Goal: Task Accomplishment & Management: Complete application form

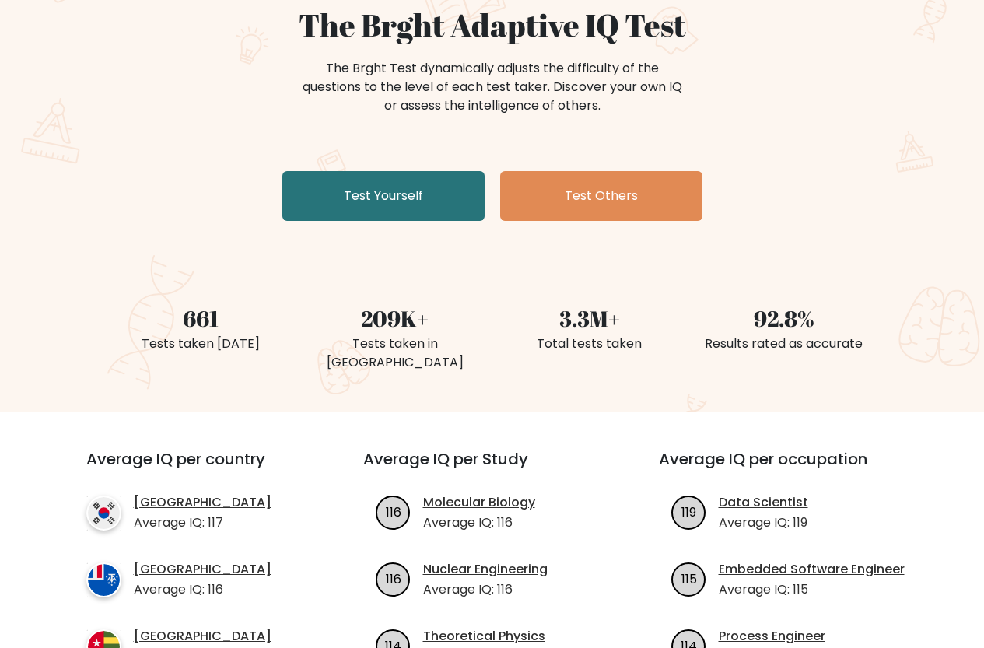
scroll to position [156, 0]
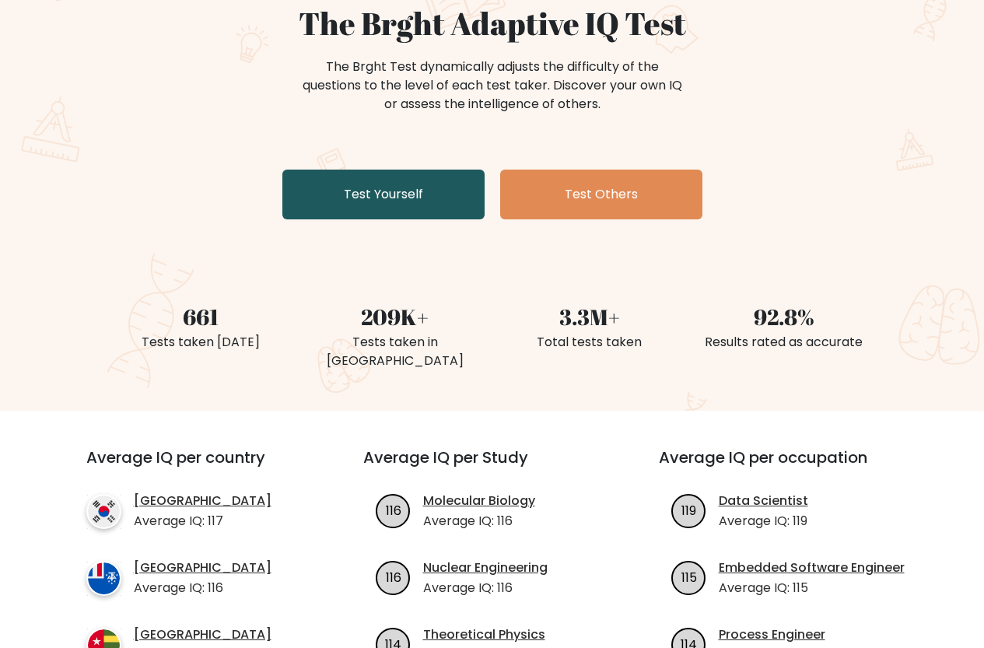
click at [370, 201] on link "Test Yourself" at bounding box center [383, 195] width 202 height 50
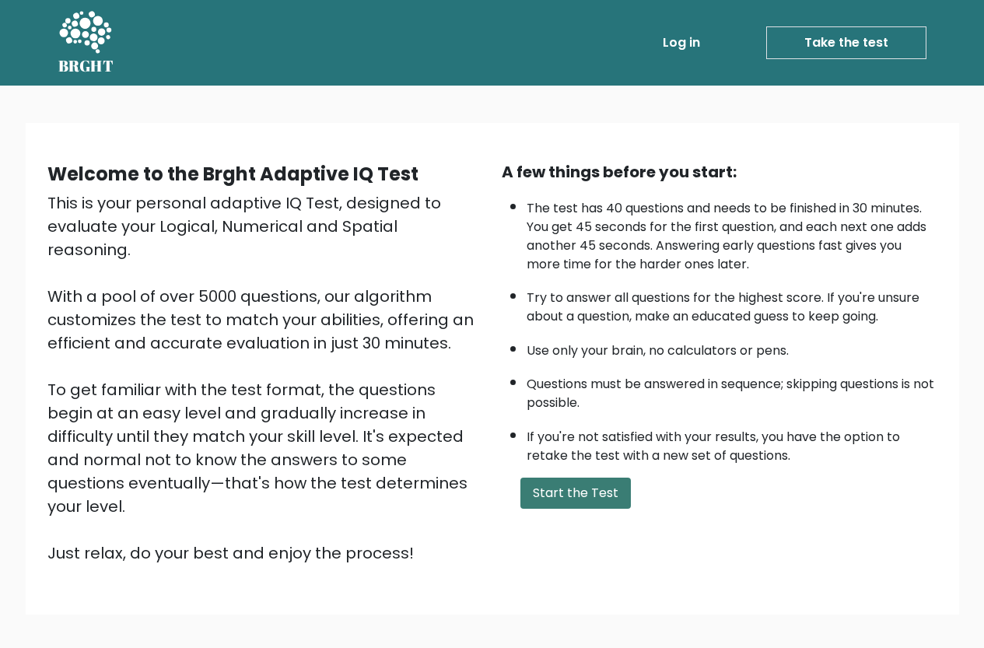
click at [606, 485] on button "Start the Test" at bounding box center [575, 493] width 110 height 31
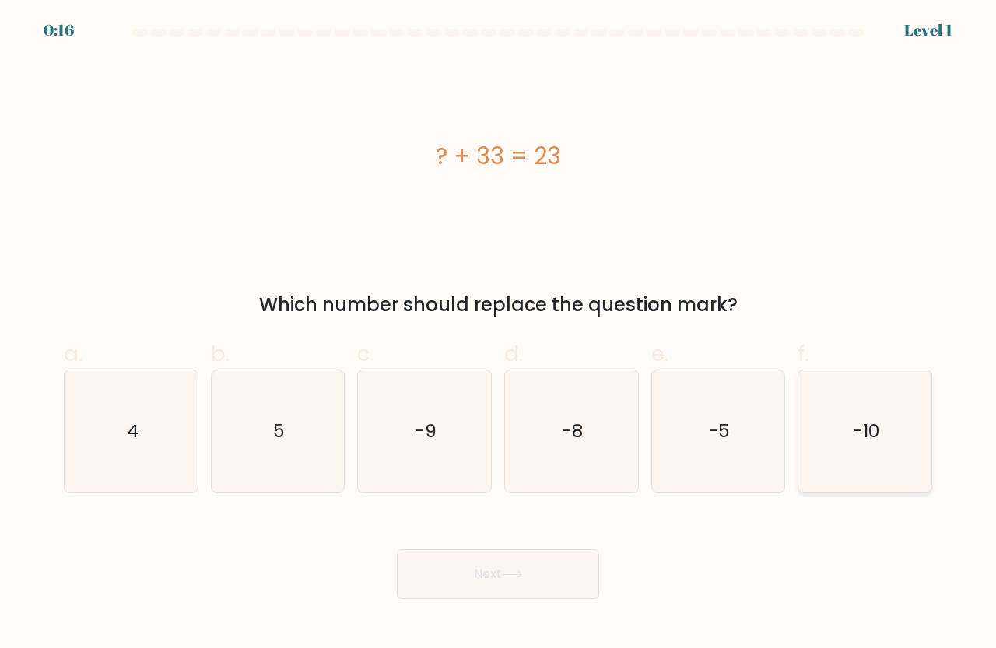
click at [868, 415] on icon "-10" at bounding box center [864, 431] width 122 height 122
click at [499, 334] on input "f. -10" at bounding box center [498, 329] width 1 height 10
radio input "true"
click at [559, 561] on button "Next" at bounding box center [498, 574] width 202 height 50
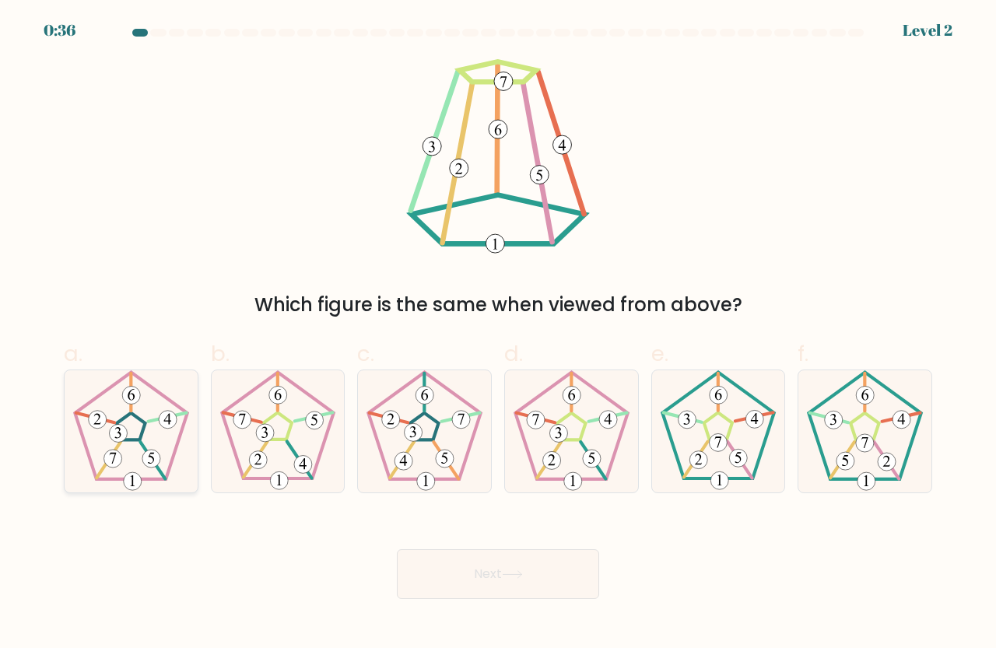
click at [121, 423] on icon at bounding box center [131, 431] width 122 height 122
click at [498, 334] on input "a." at bounding box center [498, 329] width 1 height 10
radio input "true"
click at [500, 561] on button "Next" at bounding box center [498, 574] width 202 height 50
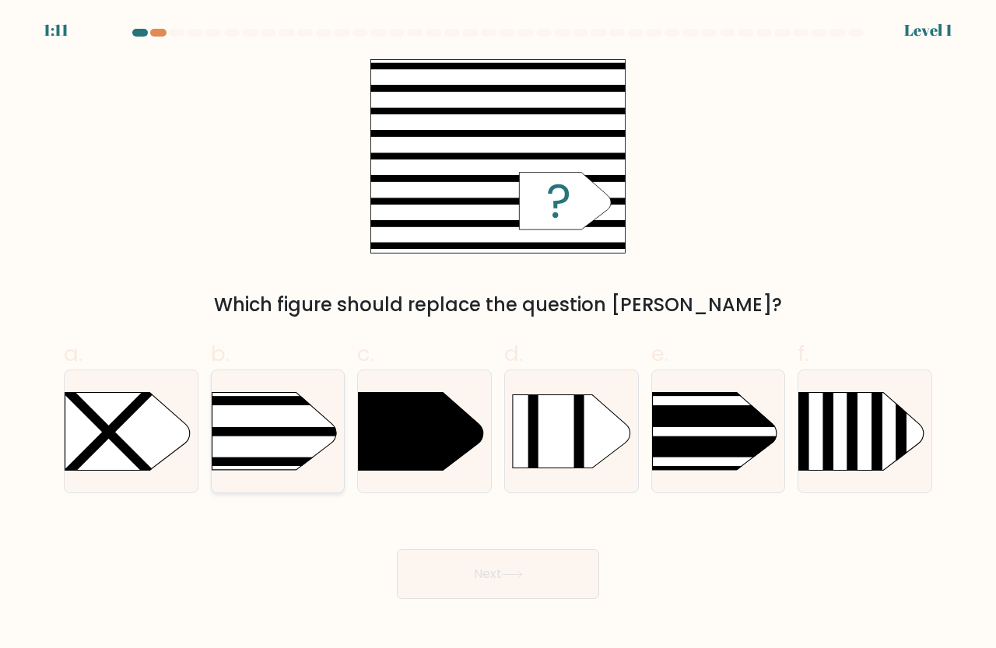
click at [323, 403] on rect at bounding box center [182, 401] width 346 height 9
click at [498, 334] on input "b." at bounding box center [498, 329] width 1 height 10
radio input "true"
click at [471, 555] on button "Next" at bounding box center [498, 574] width 202 height 50
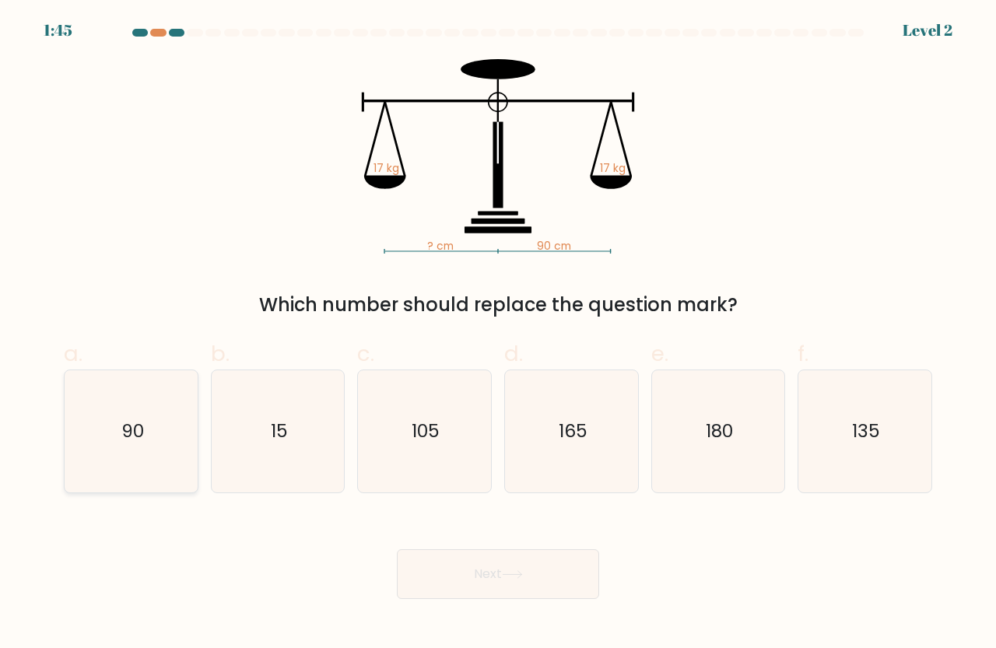
click at [174, 455] on icon "90" at bounding box center [131, 431] width 122 height 122
click at [498, 334] on input "a. 90" at bounding box center [498, 329] width 1 height 10
radio input "true"
click at [535, 558] on button "Next" at bounding box center [498, 574] width 202 height 50
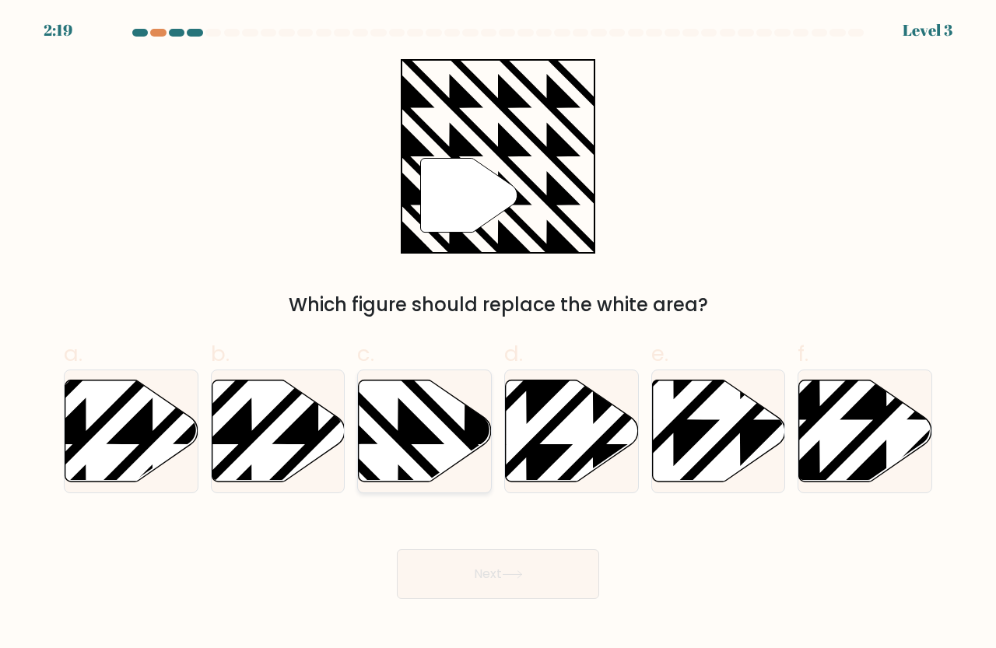
click at [432, 433] on icon at bounding box center [465, 377] width 268 height 268
click at [498, 334] on input "c." at bounding box center [498, 329] width 1 height 10
radio input "true"
click at [482, 580] on button "Next" at bounding box center [498, 574] width 202 height 50
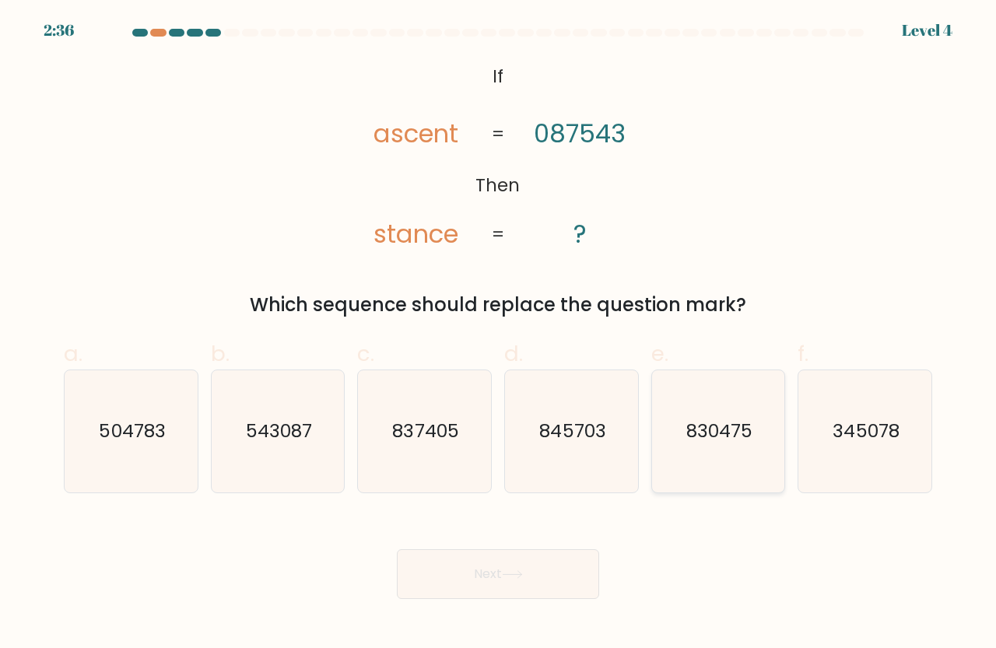
click at [657, 433] on icon "830475" at bounding box center [718, 431] width 122 height 122
click at [499, 334] on input "e. 830475" at bounding box center [498, 329] width 1 height 10
radio input "true"
click at [629, 437] on icon "845703" at bounding box center [571, 431] width 122 height 122
click at [499, 334] on input "d. 845703" at bounding box center [498, 329] width 1 height 10
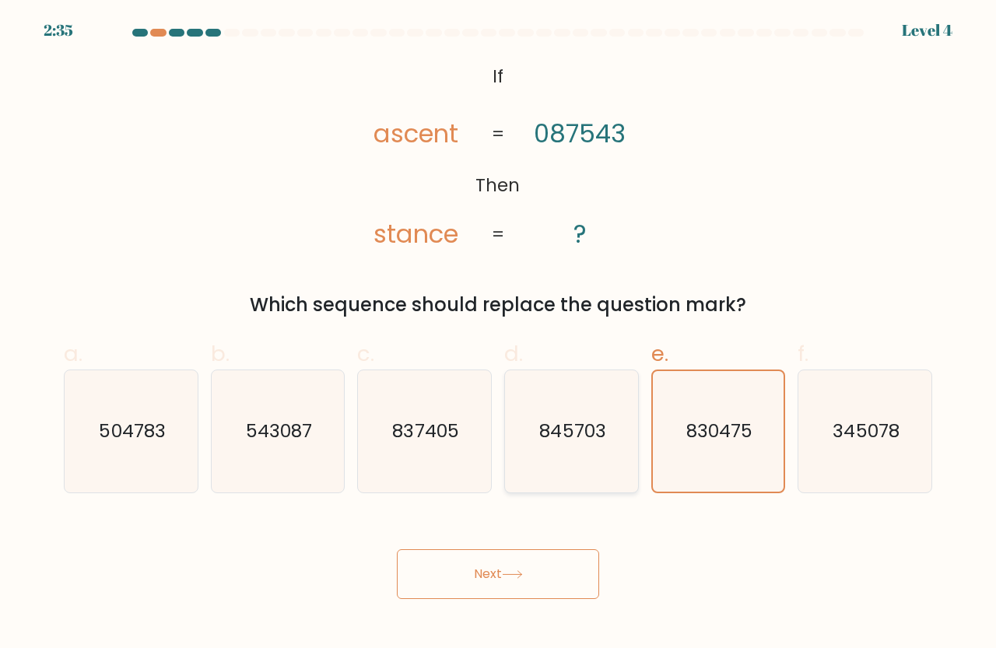
radio input "true"
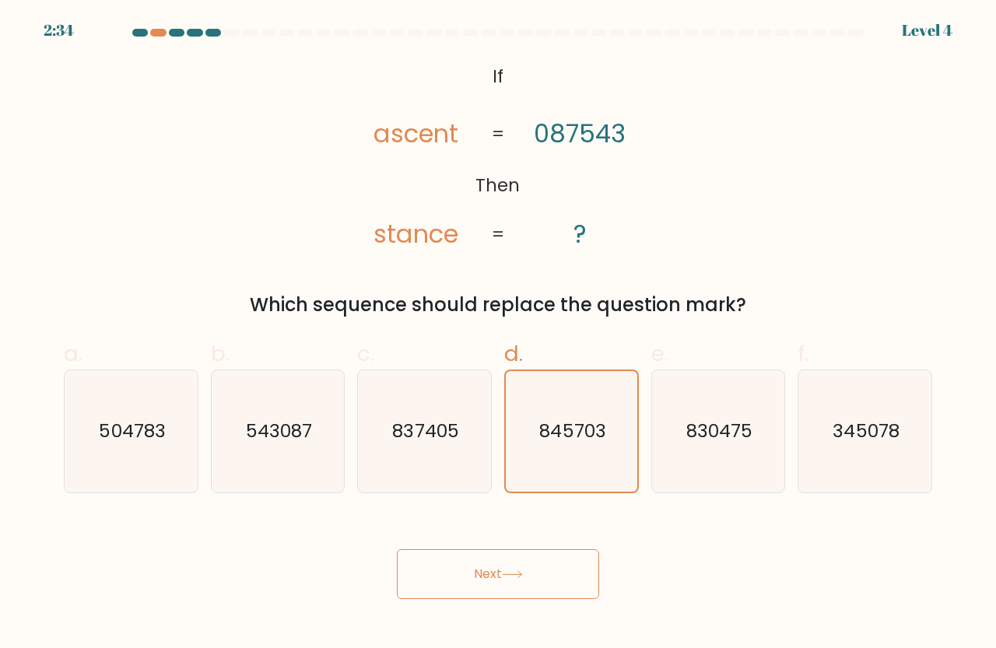
click at [552, 565] on button "Next" at bounding box center [498, 574] width 202 height 50
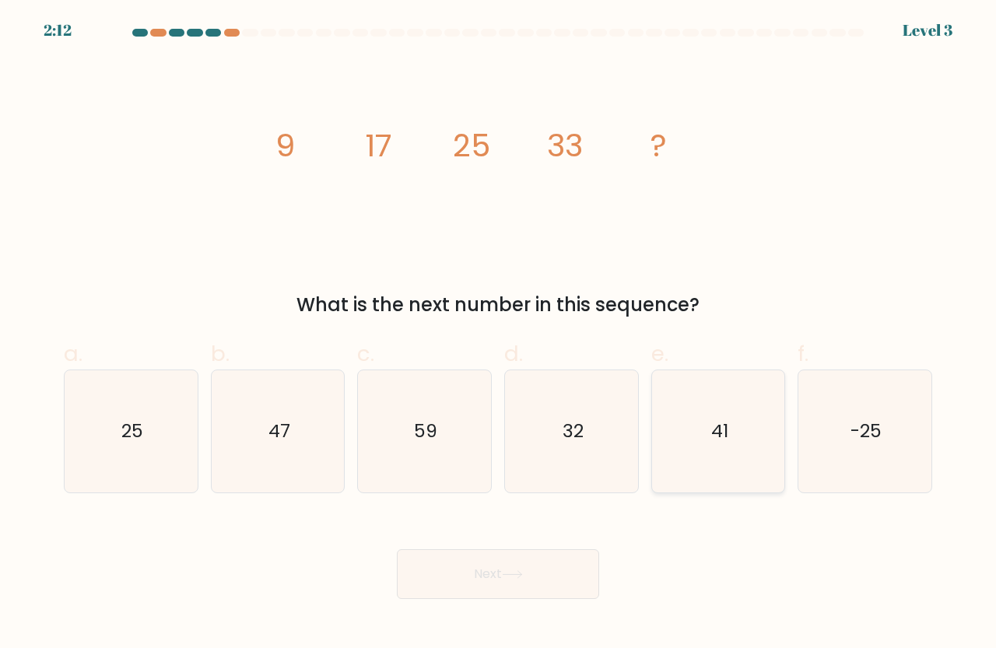
click at [699, 411] on icon "41" at bounding box center [718, 431] width 122 height 122
click at [499, 334] on input "e. 41" at bounding box center [498, 329] width 1 height 10
radio input "true"
click at [541, 565] on button "Next" at bounding box center [498, 574] width 202 height 50
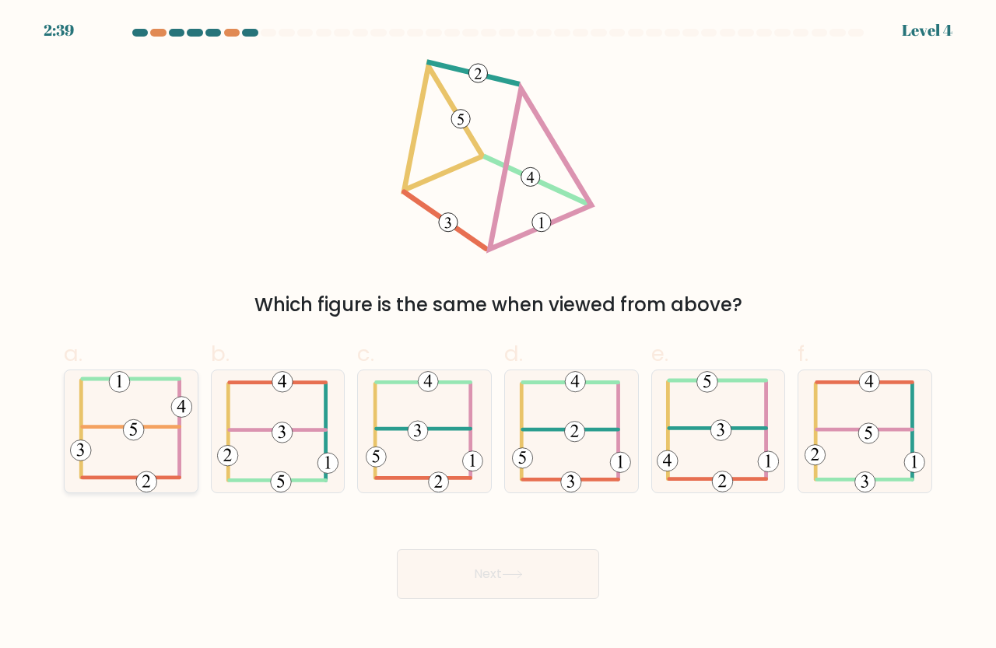
click at [114, 411] on icon at bounding box center [131, 431] width 122 height 122
click at [498, 334] on input "a." at bounding box center [498, 329] width 1 height 10
radio input "true"
click at [492, 586] on button "Next" at bounding box center [498, 574] width 202 height 50
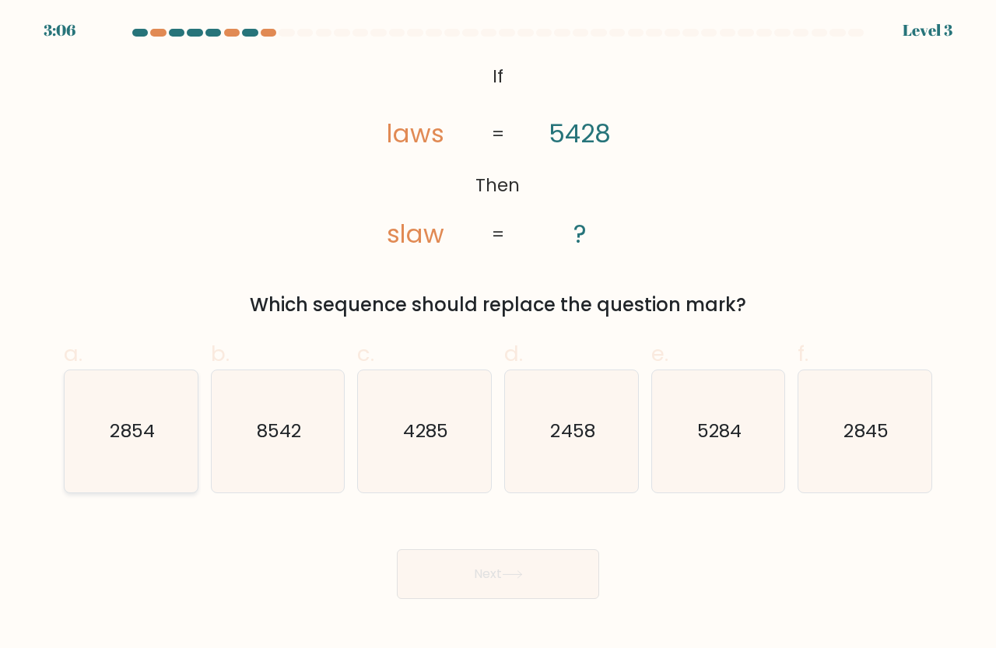
click at [172, 422] on icon "2854" at bounding box center [131, 431] width 122 height 122
click at [498, 334] on input "a. 2854" at bounding box center [498, 329] width 1 height 10
radio input "true"
click at [430, 558] on button "Next" at bounding box center [498, 574] width 202 height 50
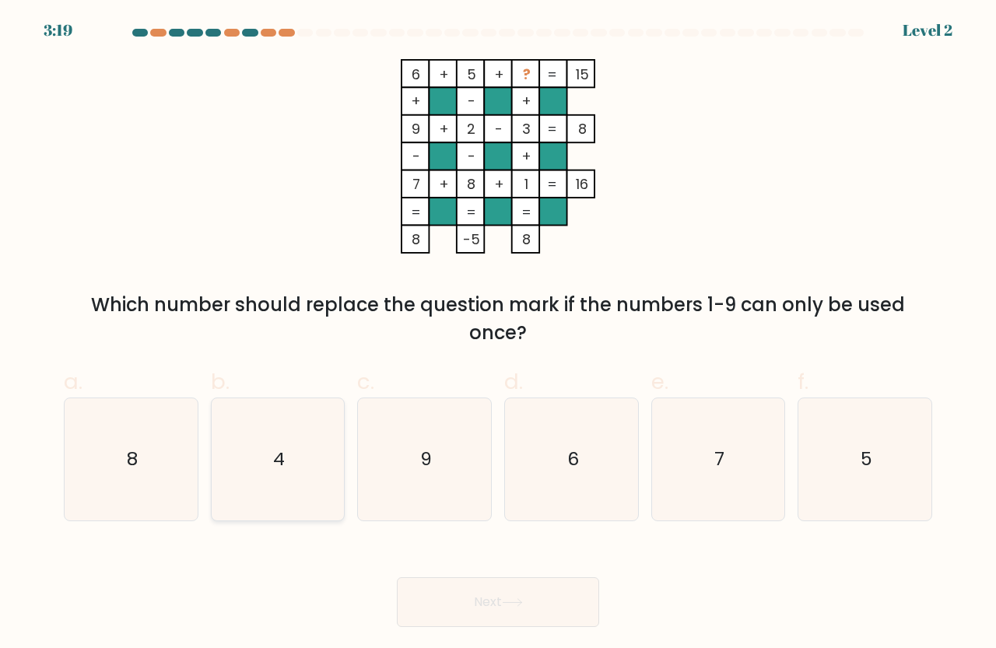
click at [309, 465] on icon "4" at bounding box center [278, 459] width 122 height 122
click at [498, 334] on input "b. 4" at bounding box center [498, 329] width 1 height 10
radio input "true"
click at [529, 597] on button "Next" at bounding box center [498, 602] width 202 height 50
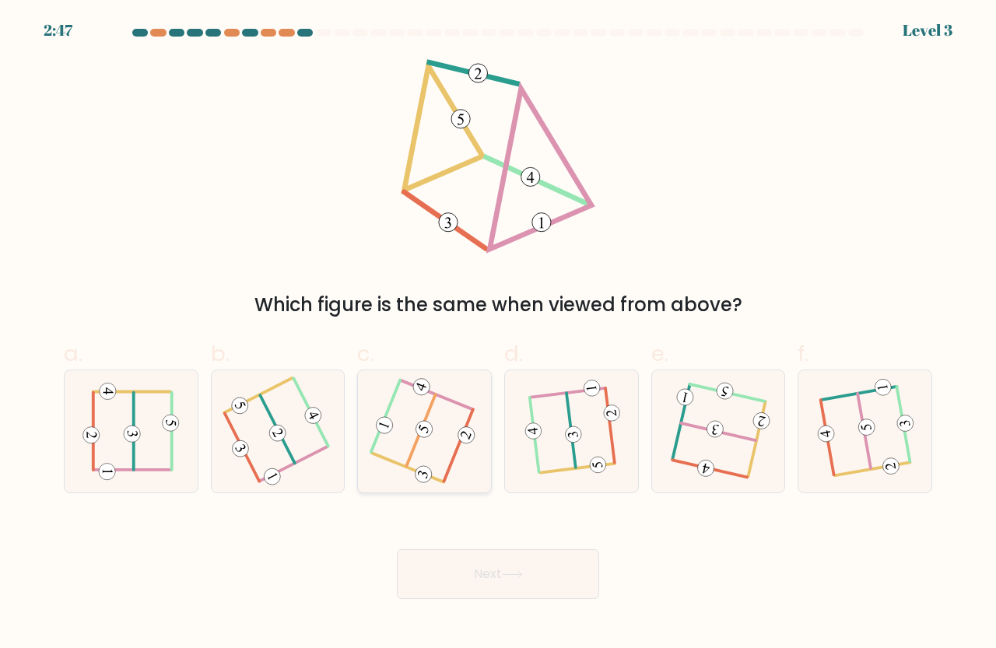
click at [411, 431] on icon at bounding box center [424, 431] width 97 height 97
click at [498, 334] on input "c." at bounding box center [498, 329] width 1 height 10
radio input "true"
click at [455, 572] on button "Next" at bounding box center [498, 574] width 202 height 50
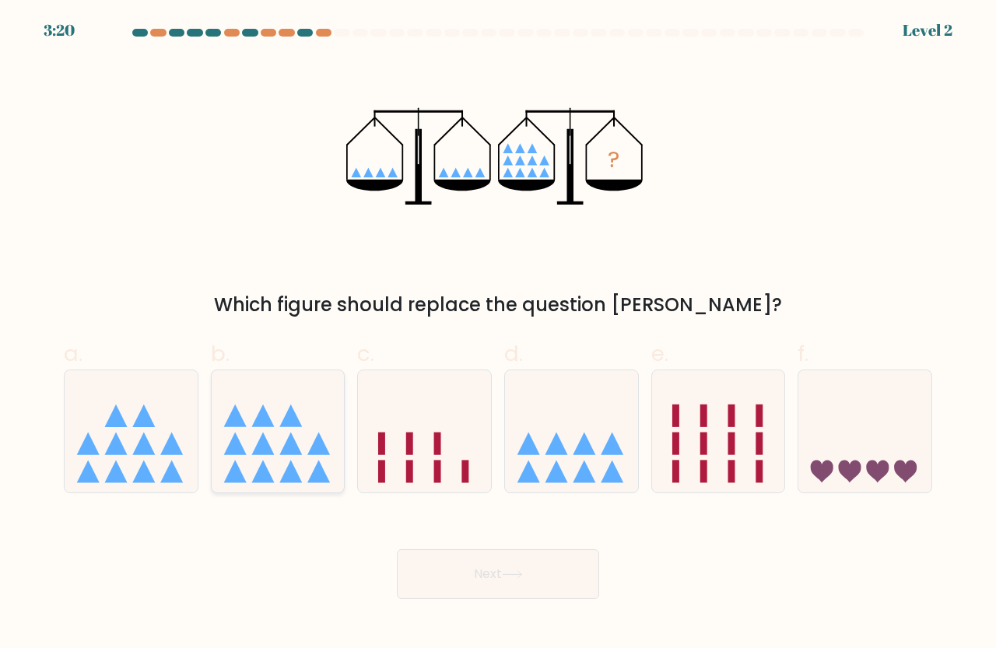
click at [288, 439] on icon at bounding box center [290, 443] width 23 height 23
click at [498, 334] on input "b." at bounding box center [498, 329] width 1 height 10
radio input "true"
click at [497, 579] on button "Next" at bounding box center [498, 574] width 202 height 50
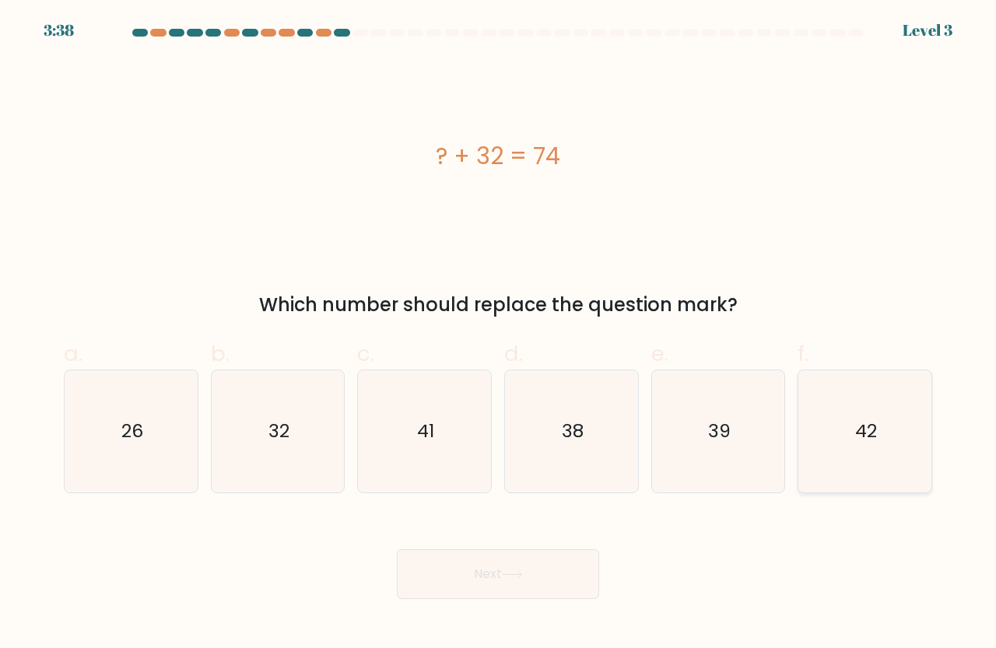
click at [870, 435] on text "42" at bounding box center [866, 431] width 22 height 26
click at [499, 334] on input "f. 42" at bounding box center [498, 329] width 1 height 10
radio input "true"
click at [525, 580] on button "Next" at bounding box center [498, 574] width 202 height 50
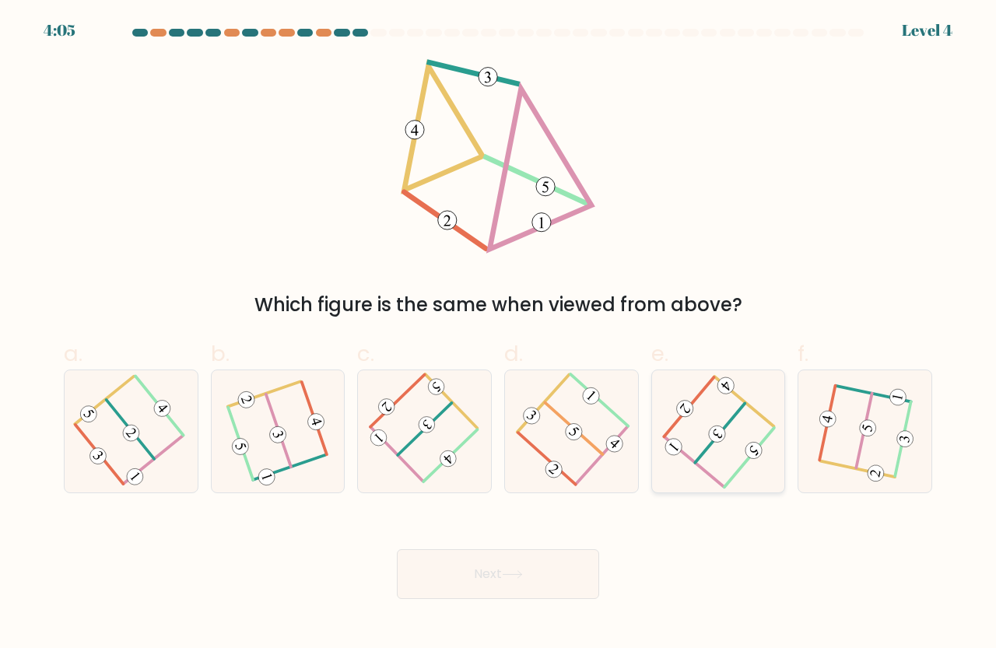
click at [678, 421] on 407 at bounding box center [689, 406] width 50 height 59
click at [499, 334] on input "e." at bounding box center [498, 329] width 1 height 10
radio input "true"
click at [484, 578] on button "Next" at bounding box center [498, 574] width 202 height 50
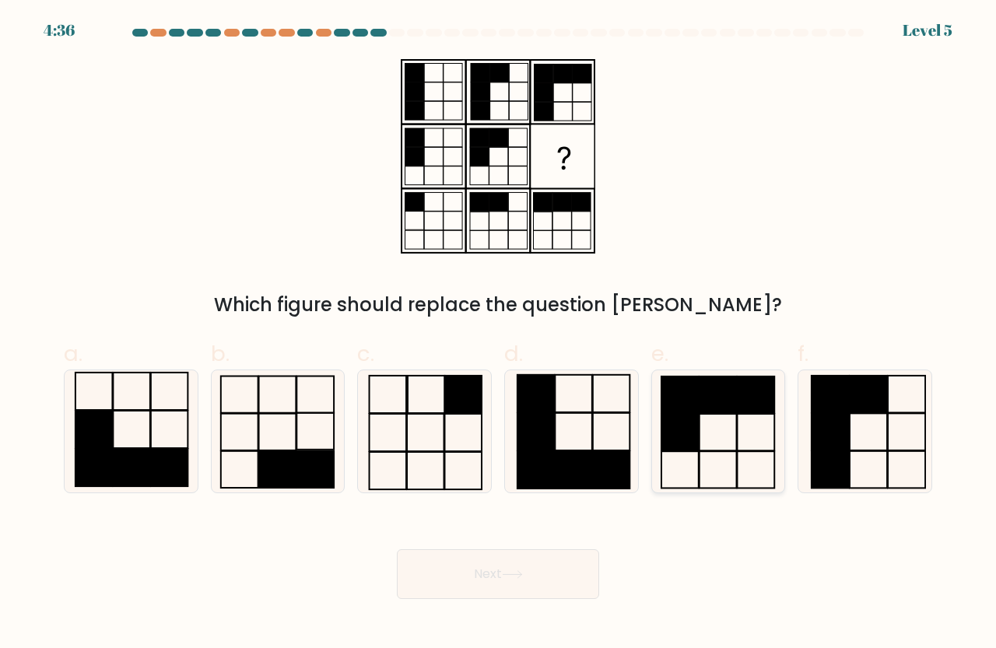
click at [724, 422] on icon at bounding box center [718, 431] width 122 height 122
click at [499, 334] on input "e." at bounding box center [498, 329] width 1 height 10
radio input "true"
click at [478, 569] on button "Next" at bounding box center [498, 574] width 202 height 50
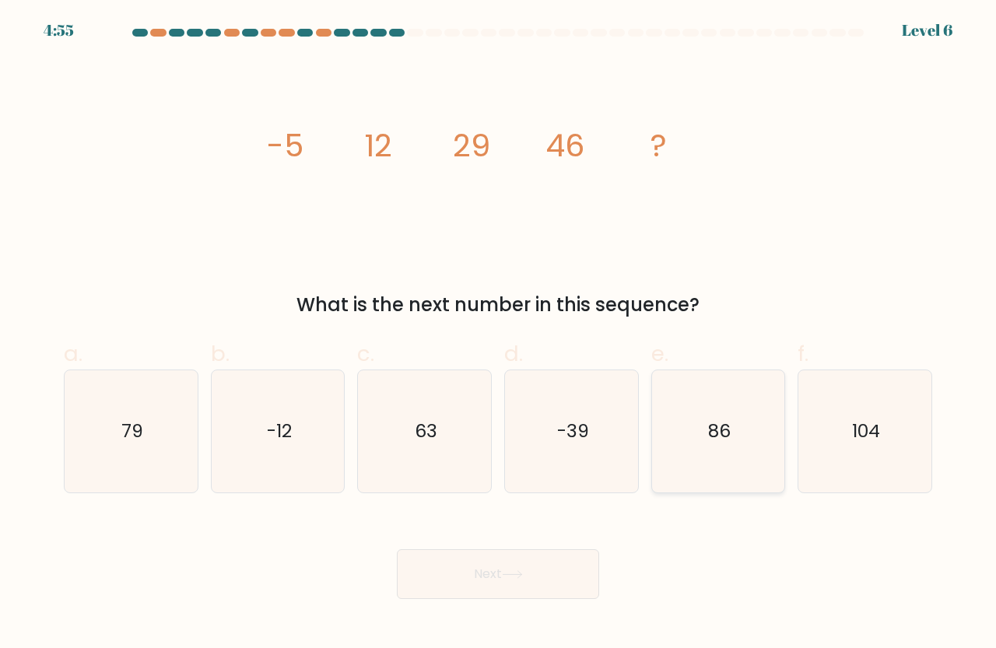
click at [737, 425] on icon "86" at bounding box center [718, 431] width 122 height 122
click at [499, 334] on input "e. 86" at bounding box center [498, 329] width 1 height 10
radio input "true"
click at [545, 562] on button "Next" at bounding box center [498, 574] width 202 height 50
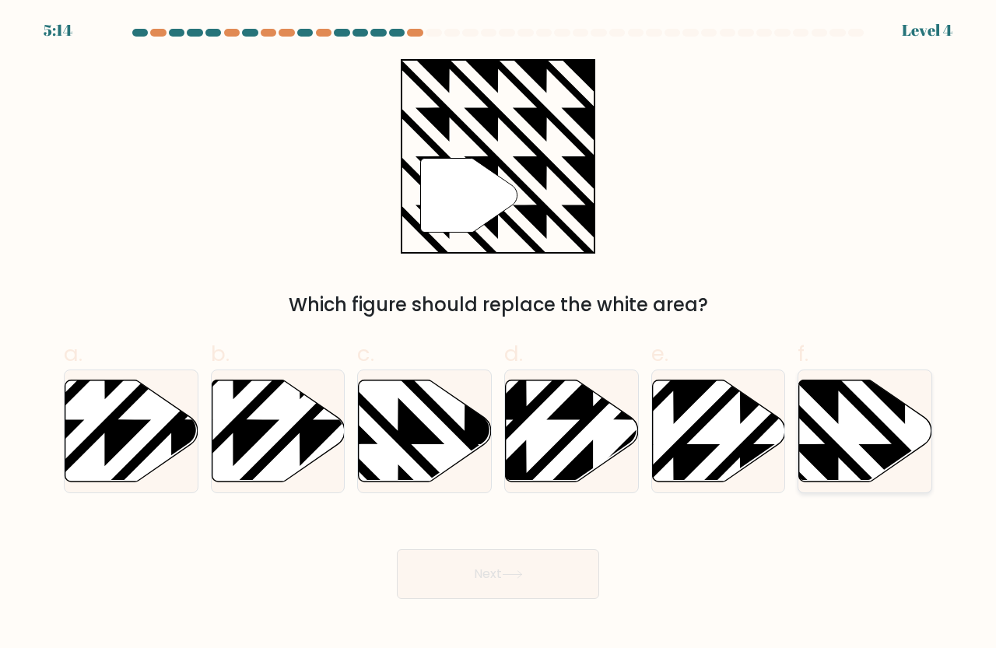
click at [849, 434] on icon at bounding box center [865, 431] width 133 height 102
click at [499, 334] on input "f." at bounding box center [498, 329] width 1 height 10
radio input "true"
click at [469, 573] on button "Next" at bounding box center [498, 574] width 202 height 50
click at [556, 565] on button "Next" at bounding box center [498, 574] width 202 height 50
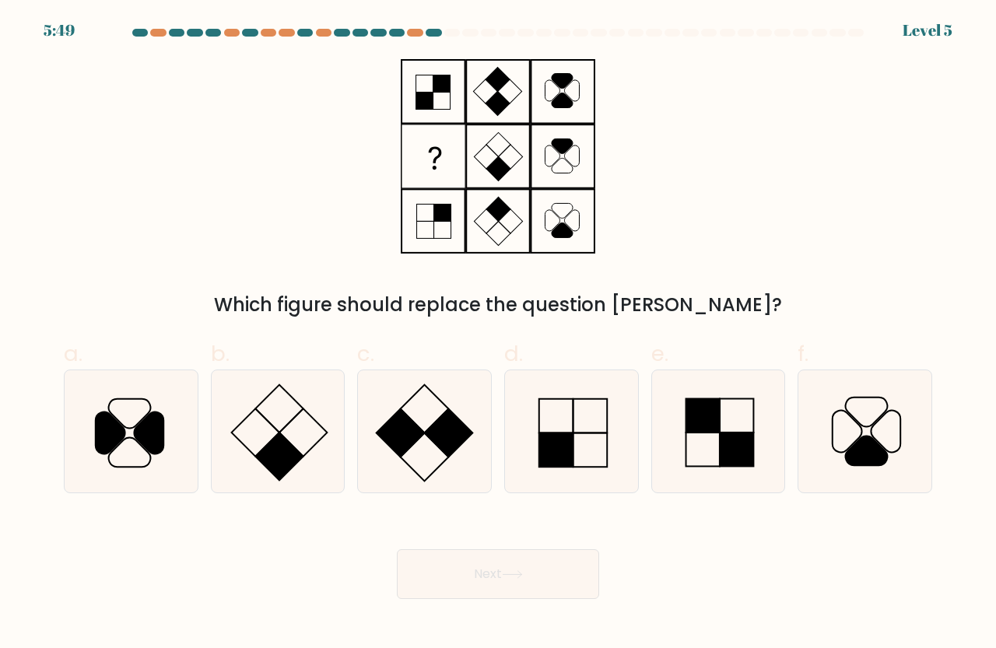
click at [841, 427] on icon at bounding box center [864, 431] width 122 height 122
click at [499, 334] on input "f." at bounding box center [498, 329] width 1 height 10
radio input "true"
click at [554, 413] on icon at bounding box center [571, 431] width 122 height 122
click at [499, 334] on input "d." at bounding box center [498, 329] width 1 height 10
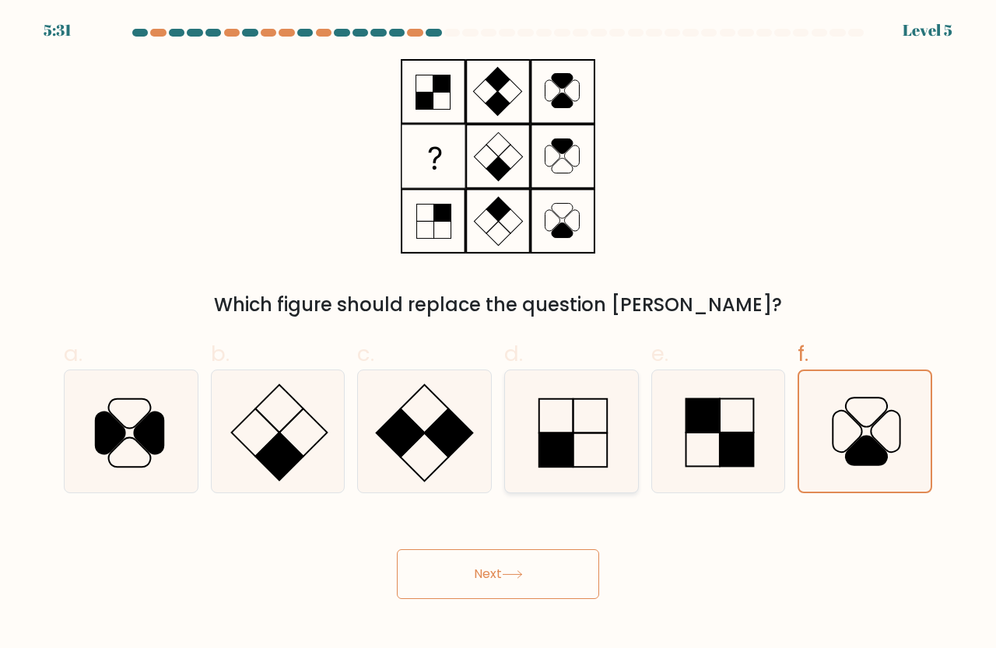
radio input "true"
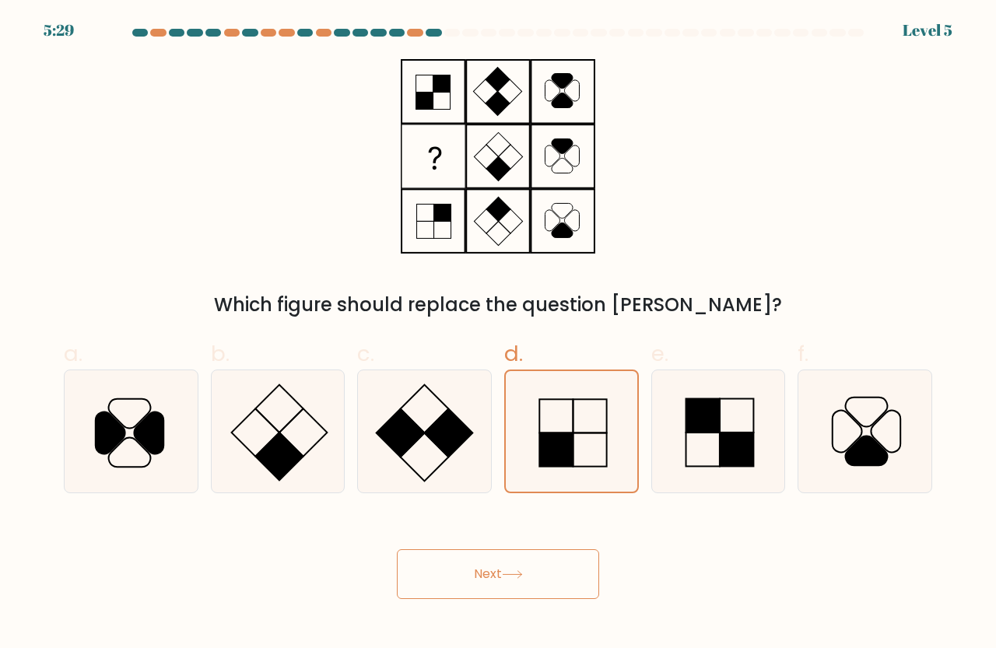
click at [516, 574] on icon at bounding box center [511, 574] width 19 height 7
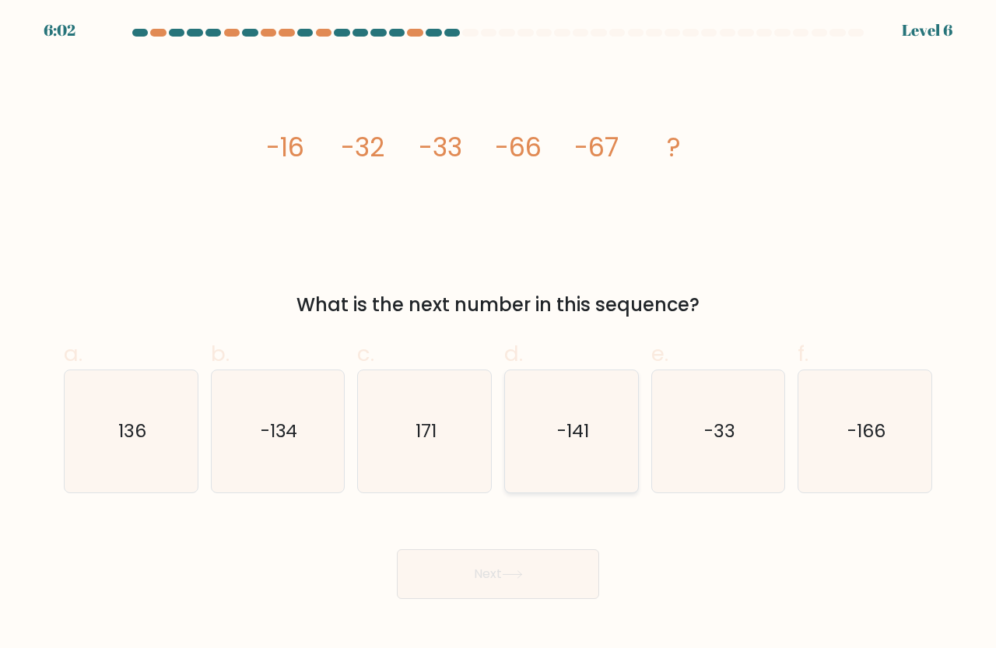
click at [575, 433] on text "-141" at bounding box center [572, 431] width 32 height 26
click at [499, 334] on input "d. -141" at bounding box center [498, 329] width 1 height 10
radio input "true"
click at [502, 560] on button "Next" at bounding box center [498, 574] width 202 height 50
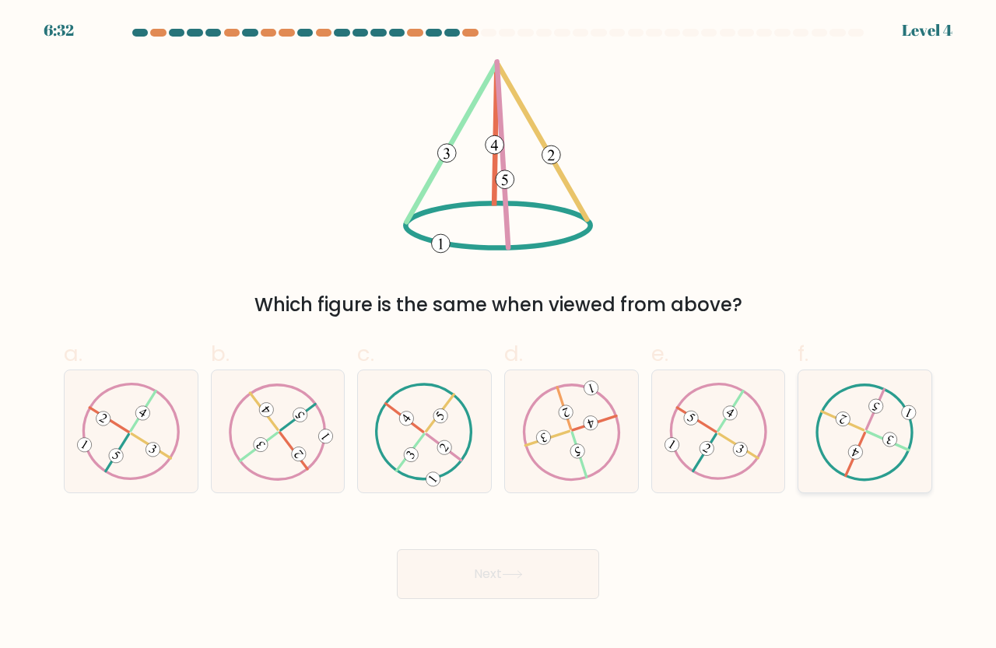
click at [852, 429] on icon at bounding box center [864, 431] width 99 height 97
click at [499, 334] on input "f." at bounding box center [498, 329] width 1 height 10
radio input "true"
click at [487, 581] on button "Next" at bounding box center [498, 574] width 202 height 50
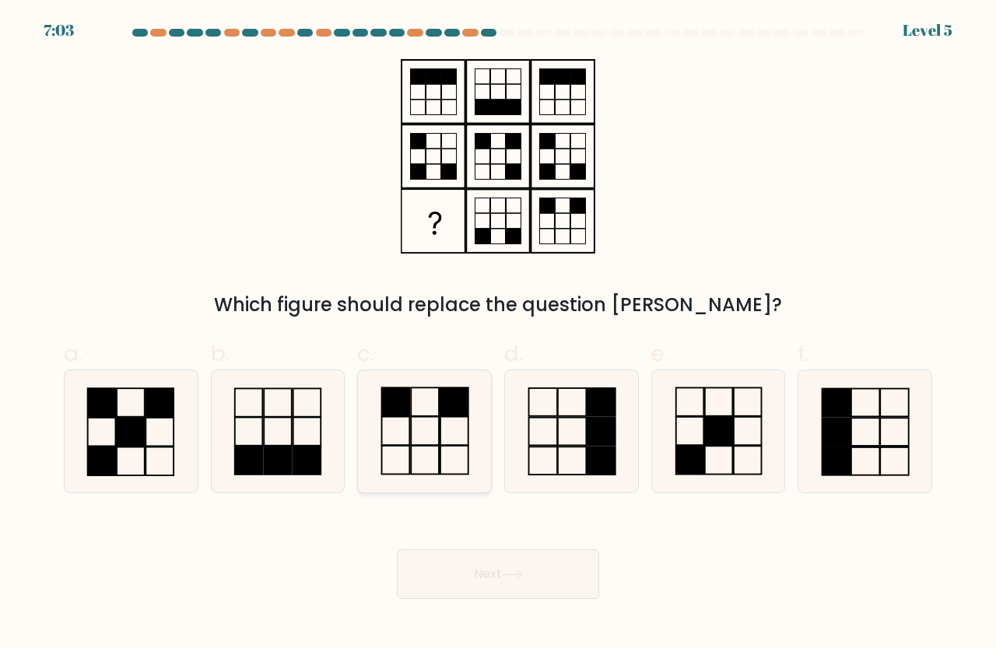
click at [425, 443] on icon at bounding box center [424, 431] width 122 height 122
click at [498, 334] on input "c." at bounding box center [498, 329] width 1 height 10
radio input "true"
click at [523, 578] on icon at bounding box center [512, 574] width 21 height 9
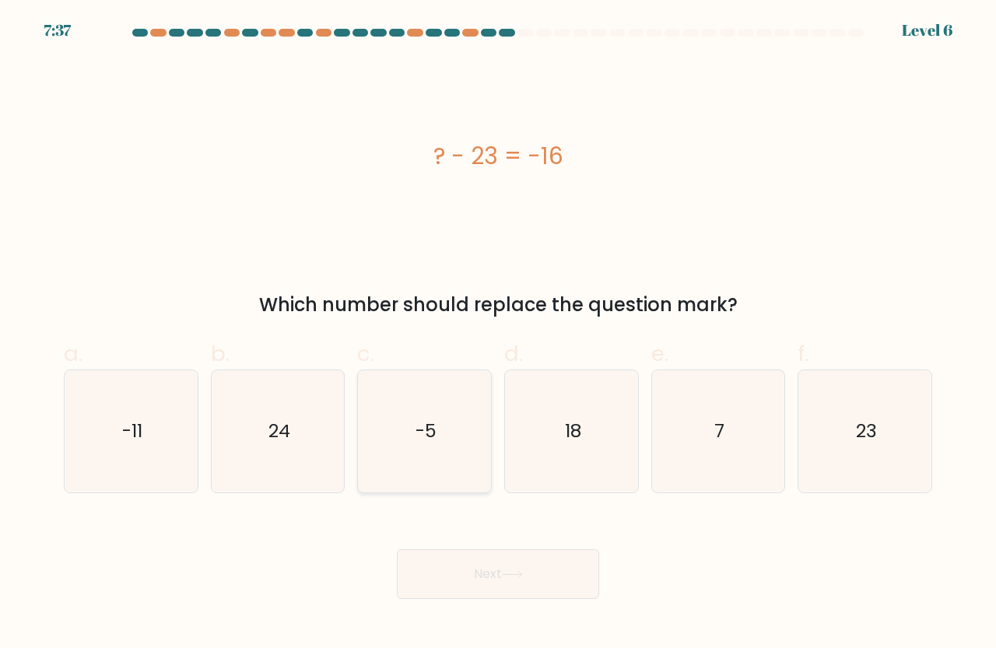
click at [422, 433] on text "-5" at bounding box center [425, 431] width 21 height 26
click at [498, 334] on input "c. -5" at bounding box center [498, 329] width 1 height 10
radio input "true"
click at [517, 568] on button "Next" at bounding box center [498, 574] width 202 height 50
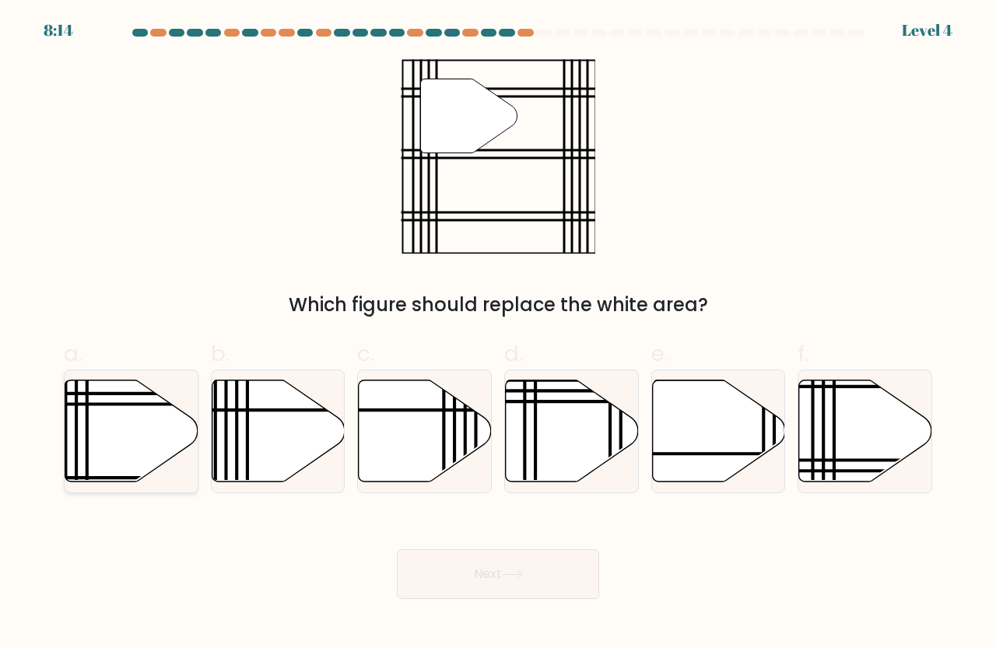
click at [113, 414] on icon at bounding box center [131, 431] width 133 height 102
click at [498, 334] on input "a." at bounding box center [498, 329] width 1 height 10
radio input "true"
click at [505, 585] on button "Next" at bounding box center [498, 574] width 202 height 50
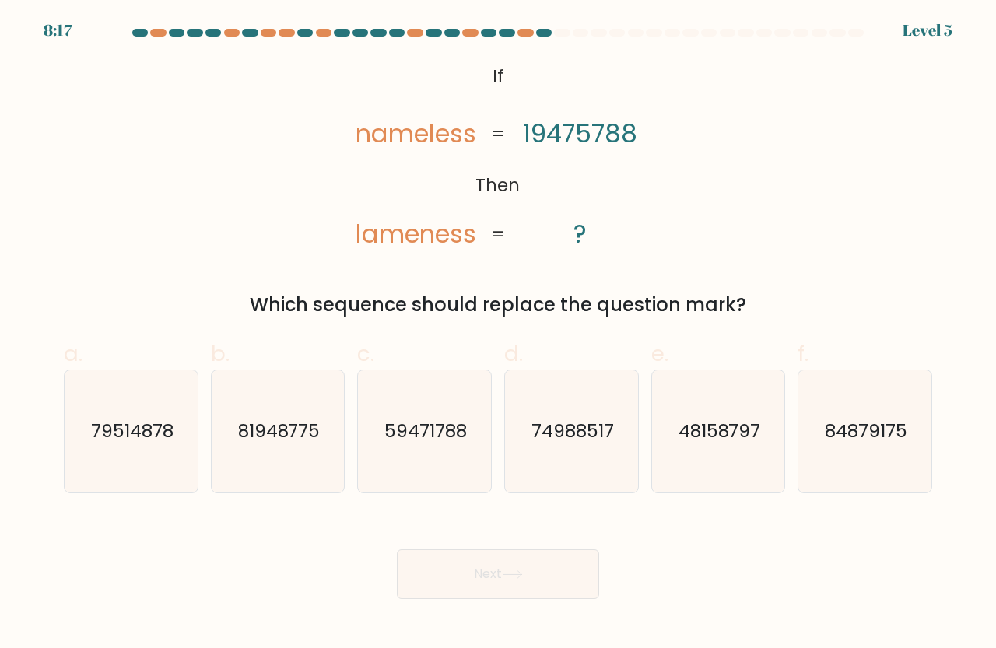
click at [524, 130] on tspan "19475788" at bounding box center [580, 133] width 114 height 35
click at [534, 129] on tspan "19475788" at bounding box center [580, 133] width 114 height 35
click at [545, 129] on tspan "19475788" at bounding box center [580, 133] width 114 height 35
click at [562, 130] on tspan "19475788" at bounding box center [580, 133] width 114 height 35
click at [577, 131] on tspan "19475788" at bounding box center [580, 133] width 114 height 35
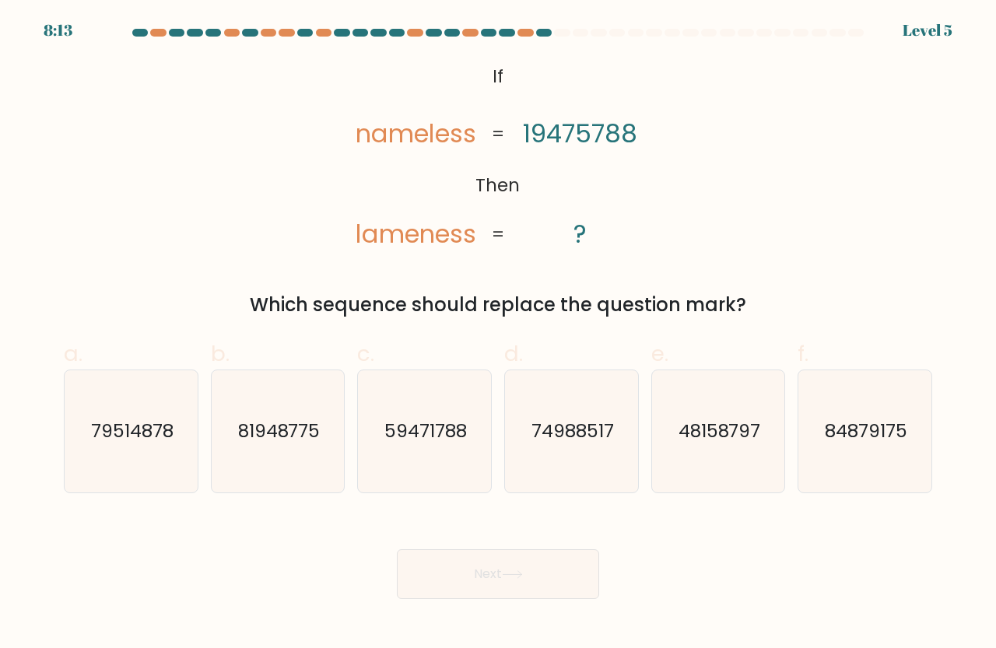
click at [430, 142] on tspan "nameless" at bounding box center [415, 133] width 121 height 35
click at [430, 141] on tspan "nameless" at bounding box center [415, 133] width 121 height 35
drag, startPoint x: 578, startPoint y: 132, endPoint x: 586, endPoint y: 133, distance: 8.6
click at [586, 133] on tspan "19475788" at bounding box center [580, 133] width 114 height 35
click at [537, 134] on tspan "19475788" at bounding box center [580, 133] width 114 height 35
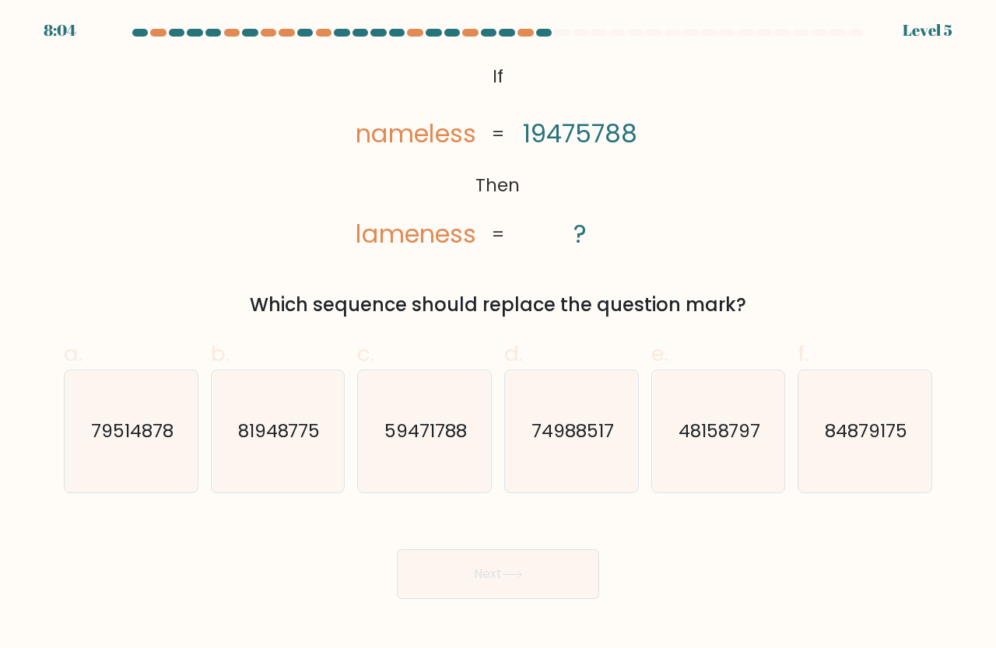
click at [557, 135] on tspan "19475788" at bounding box center [580, 133] width 114 height 35
click at [569, 139] on tspan "19475788" at bounding box center [580, 133] width 114 height 35
click at [432, 430] on text "59471788" at bounding box center [425, 431] width 82 height 26
click at [498, 334] on input "c. 59471788" at bounding box center [498, 329] width 1 height 10
radio input "true"
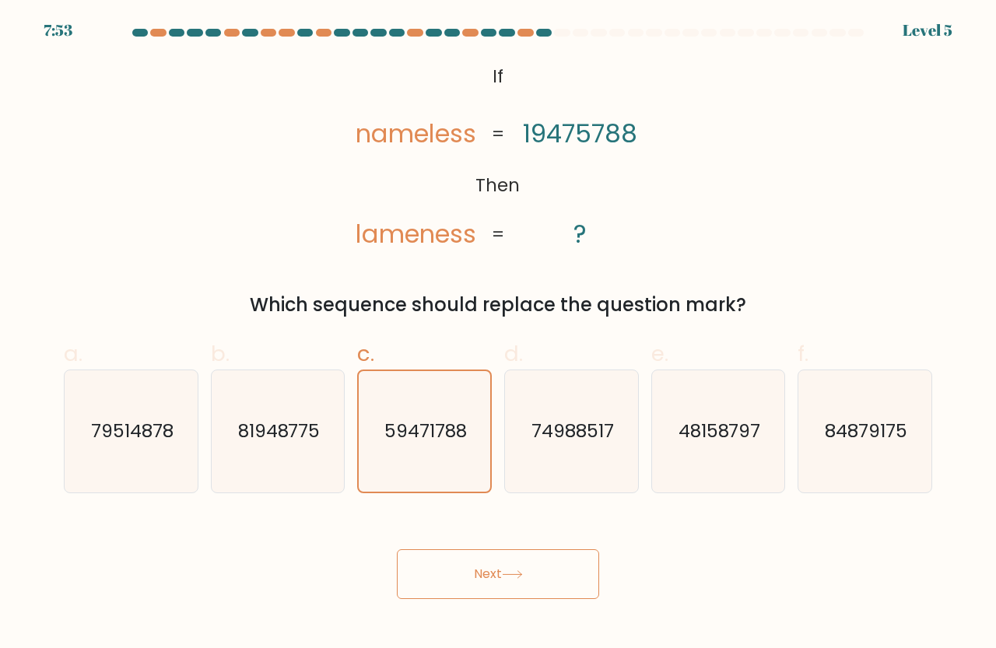
click at [509, 586] on button "Next" at bounding box center [498, 574] width 202 height 50
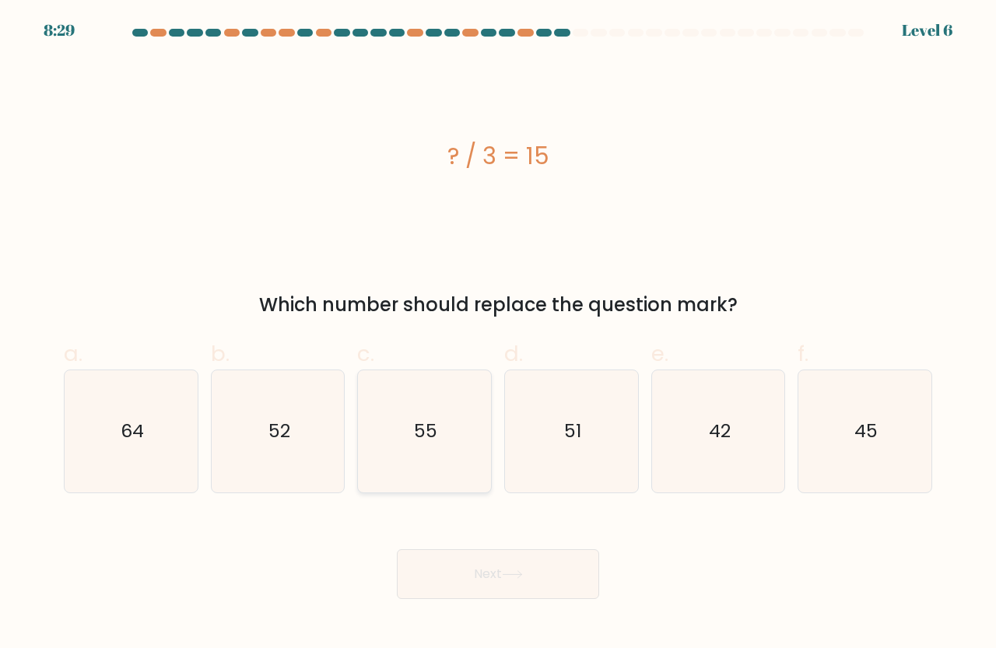
click at [422, 425] on text "55" at bounding box center [425, 431] width 23 height 26
click at [498, 334] on input "c. 55" at bounding box center [498, 329] width 1 height 10
radio input "true"
click at [856, 438] on text "45" at bounding box center [865, 431] width 23 height 26
click at [499, 334] on input "f. 45" at bounding box center [498, 329] width 1 height 10
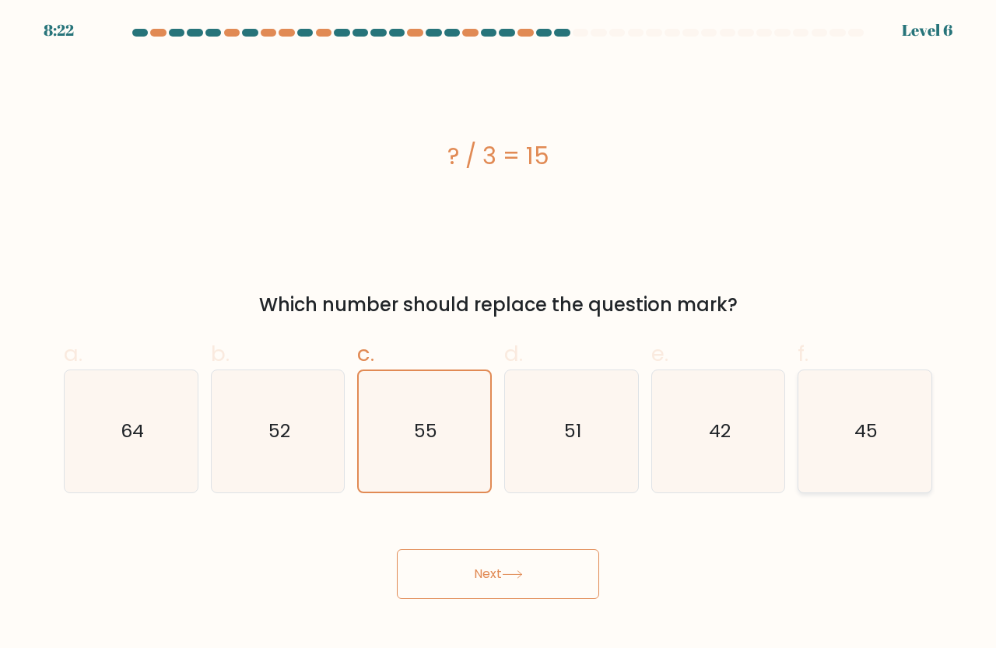
radio input "true"
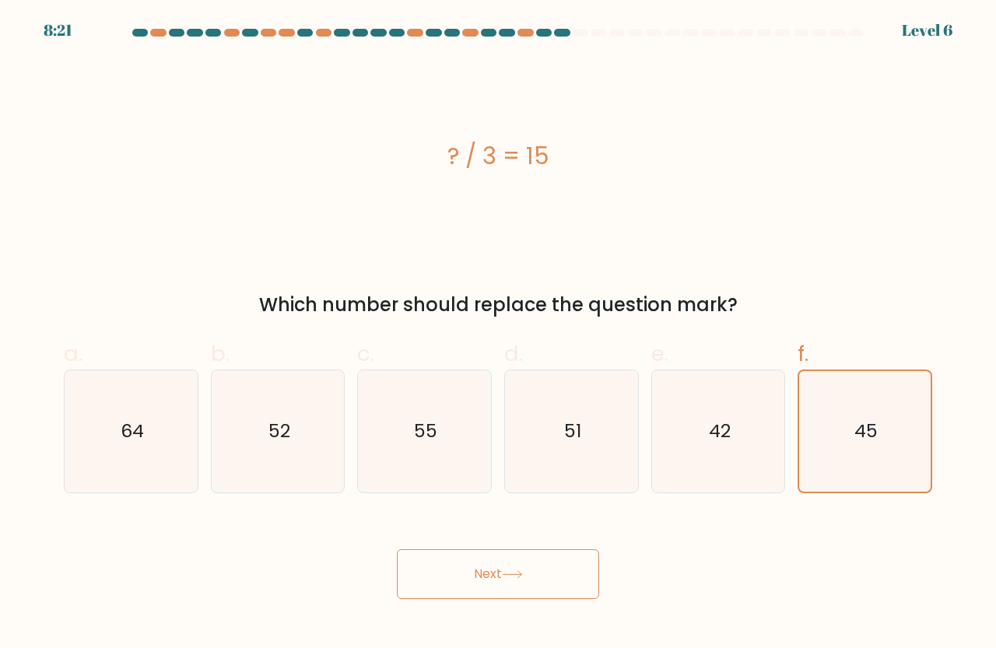
click at [509, 576] on icon at bounding box center [512, 574] width 21 height 9
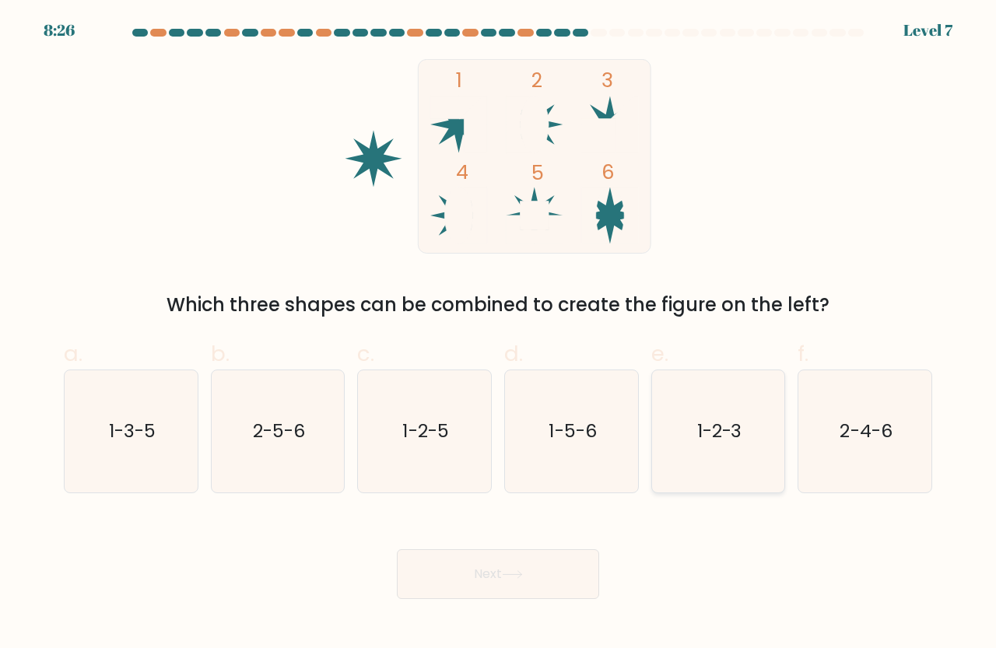
click at [720, 425] on text "1-2-3" at bounding box center [719, 431] width 45 height 26
click at [499, 334] on input "e. 1-2-3" at bounding box center [498, 329] width 1 height 10
radio input "true"
click at [601, 428] on icon "1-5-6" at bounding box center [571, 431] width 122 height 122
click at [499, 334] on input "d. 1-5-6" at bounding box center [498, 329] width 1 height 10
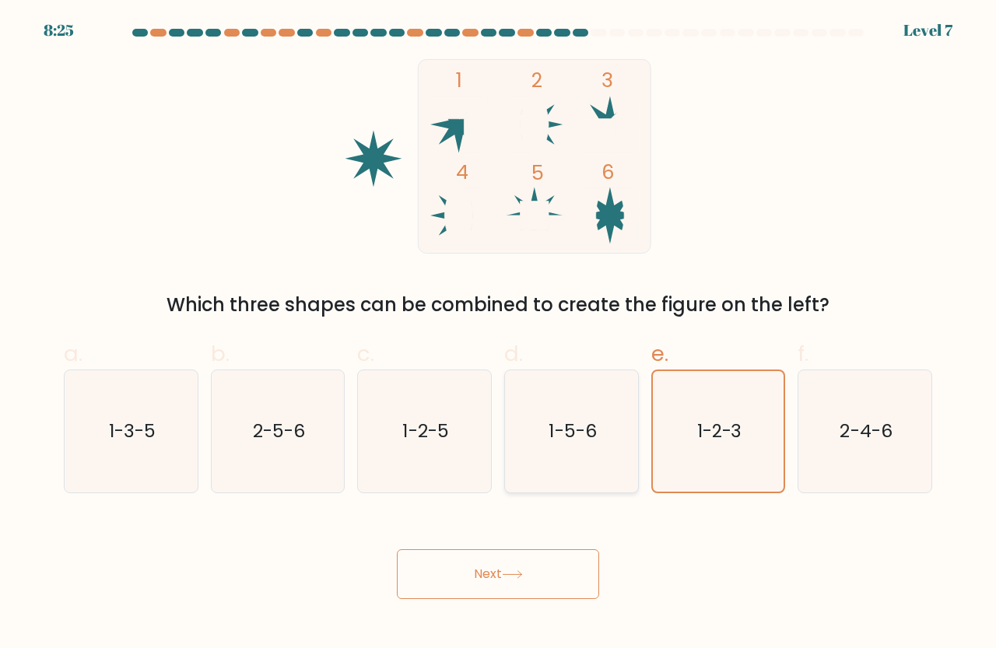
radio input "true"
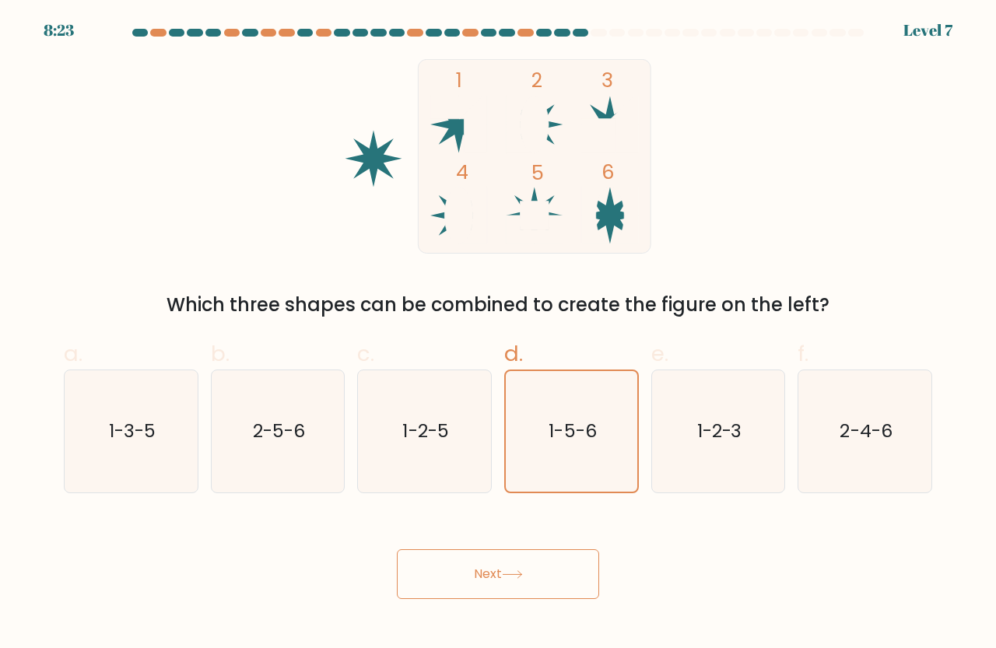
click at [507, 569] on button "Next" at bounding box center [498, 574] width 202 height 50
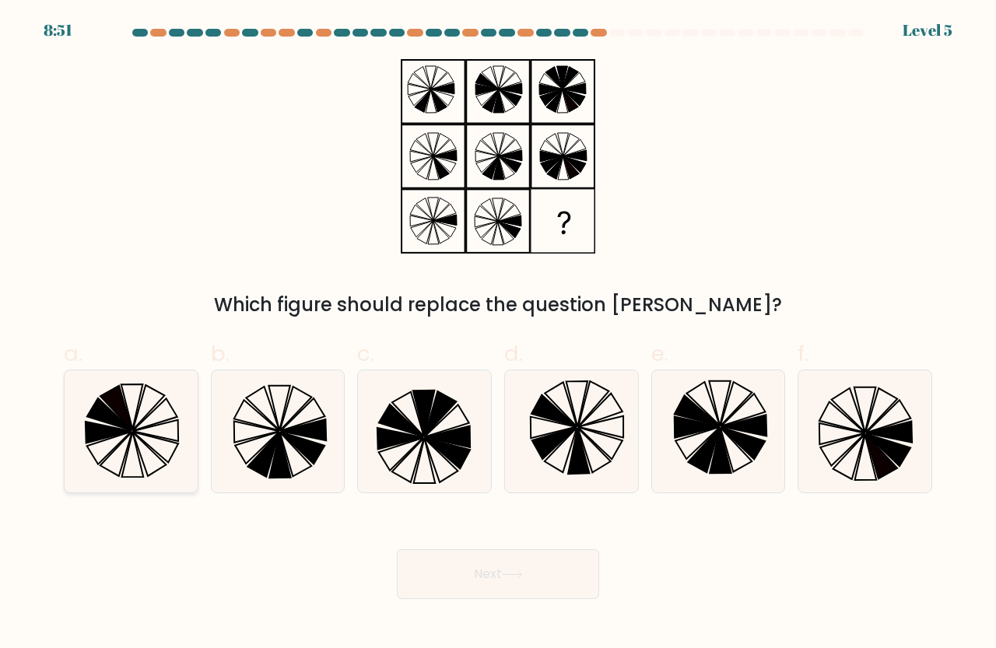
click at [138, 439] on icon at bounding box center [131, 431] width 122 height 122
click at [498, 334] on input "a." at bounding box center [498, 329] width 1 height 10
radio input "true"
drag, startPoint x: 533, startPoint y: 614, endPoint x: 520, endPoint y: 571, distance: 45.3
click at [532, 614] on body "8:50 Level 5" at bounding box center [498, 324] width 996 height 648
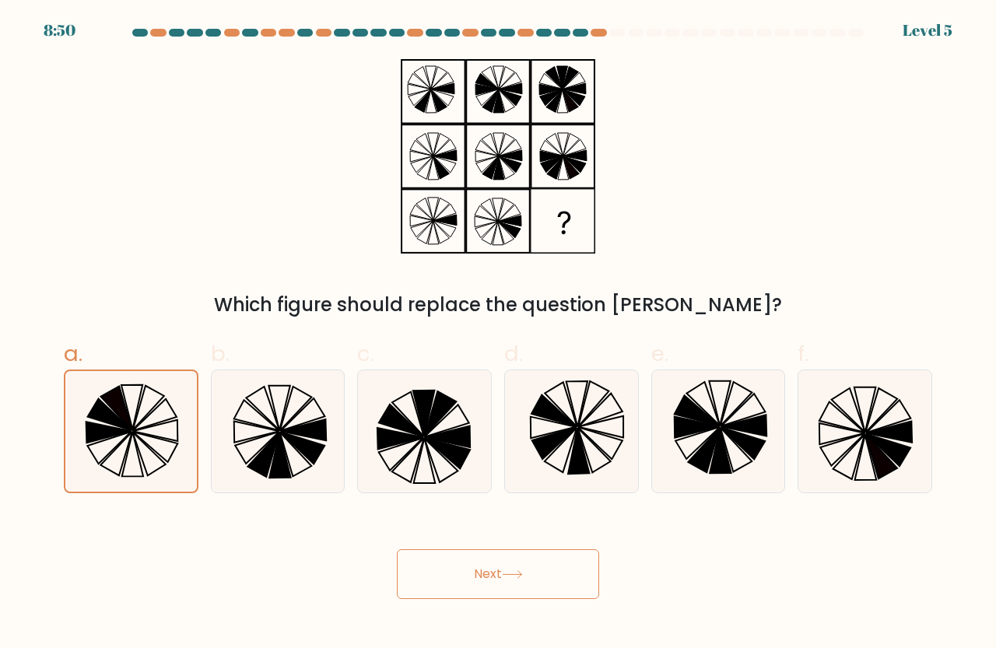
click at [519, 569] on button "Next" at bounding box center [498, 574] width 202 height 50
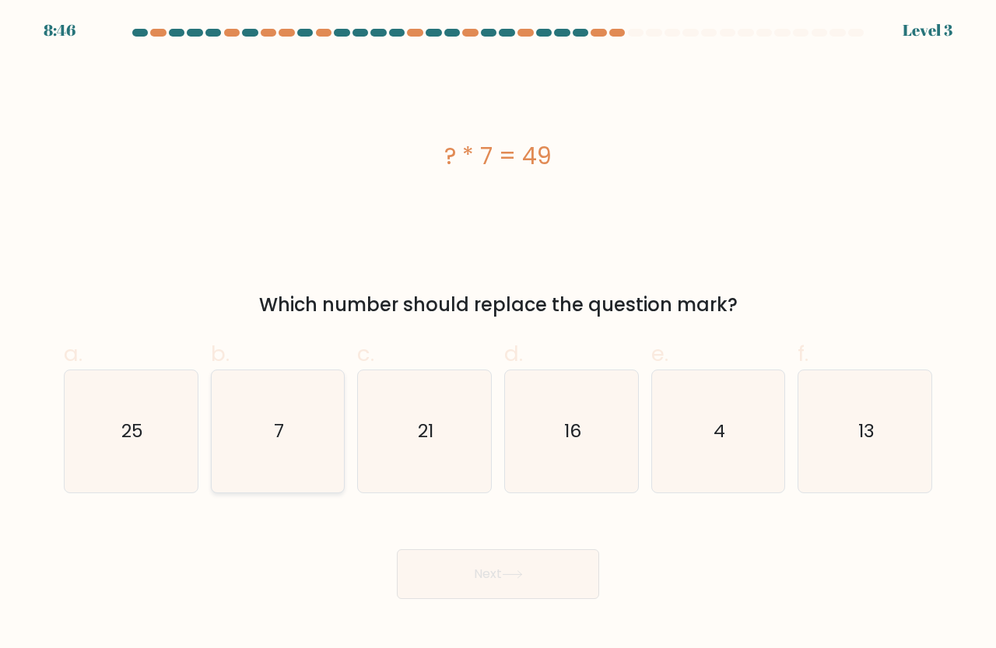
click at [306, 413] on icon "7" at bounding box center [278, 431] width 122 height 122
click at [498, 334] on input "b. 7" at bounding box center [498, 329] width 1 height 10
radio input "true"
click at [534, 574] on button "Next" at bounding box center [498, 574] width 202 height 50
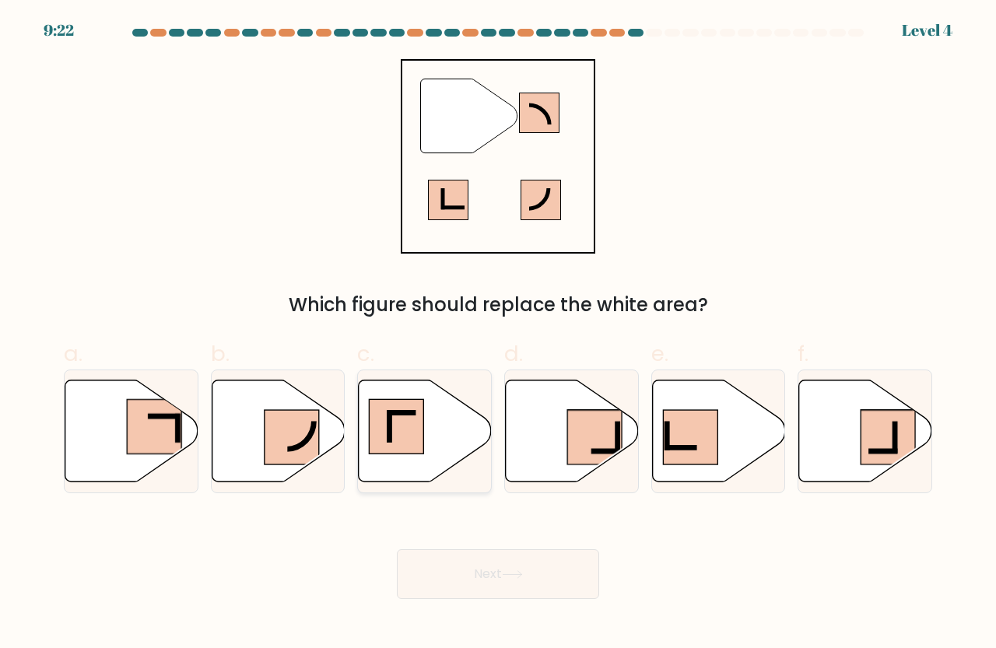
click at [407, 426] on rect at bounding box center [396, 426] width 54 height 54
click at [498, 334] on input "c." at bounding box center [498, 329] width 1 height 10
radio input "true"
click at [503, 577] on button "Next" at bounding box center [498, 574] width 202 height 50
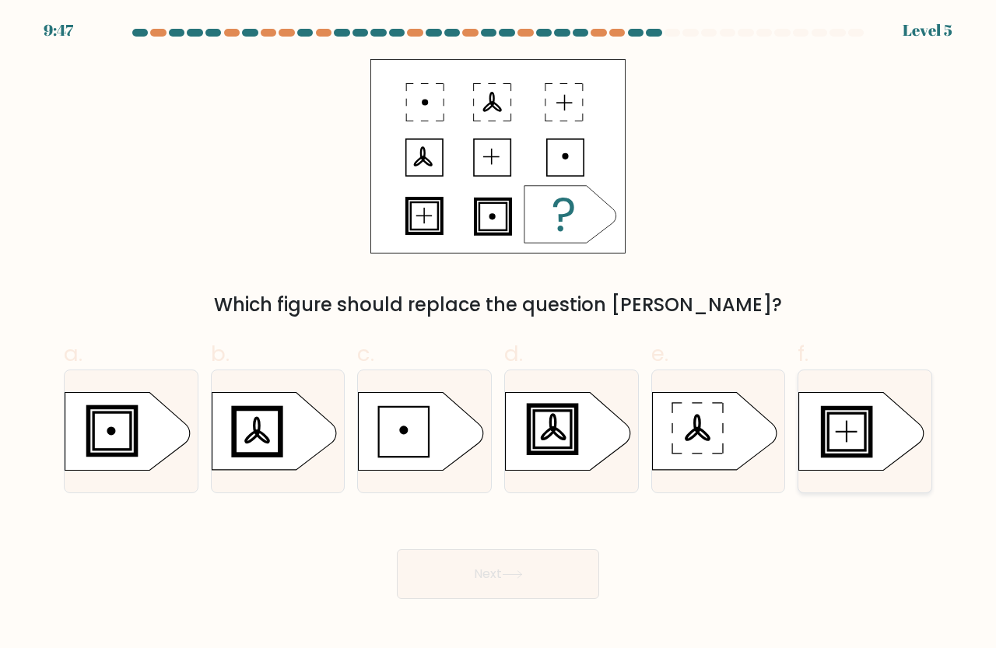
click at [825, 440] on rect at bounding box center [846, 431] width 43 height 43
click at [499, 334] on input "f." at bounding box center [498, 329] width 1 height 10
radio input "true"
click at [492, 562] on button "Next" at bounding box center [498, 574] width 202 height 50
